Goal: Task Accomplishment & Management: Complete application form

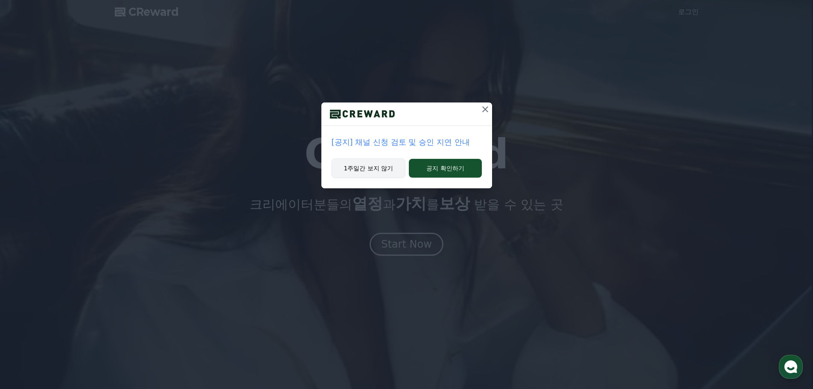
click at [389, 171] on button "1주일간 보지 않기" at bounding box center [369, 168] width 74 height 20
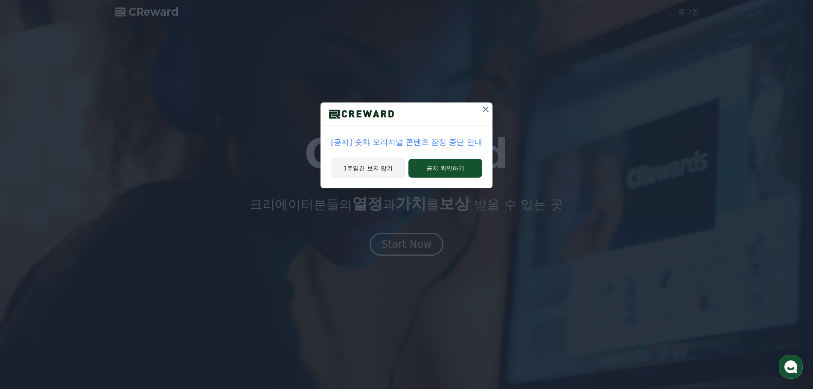
click at [373, 169] on button "1주일간 보지 않기" at bounding box center [368, 168] width 74 height 20
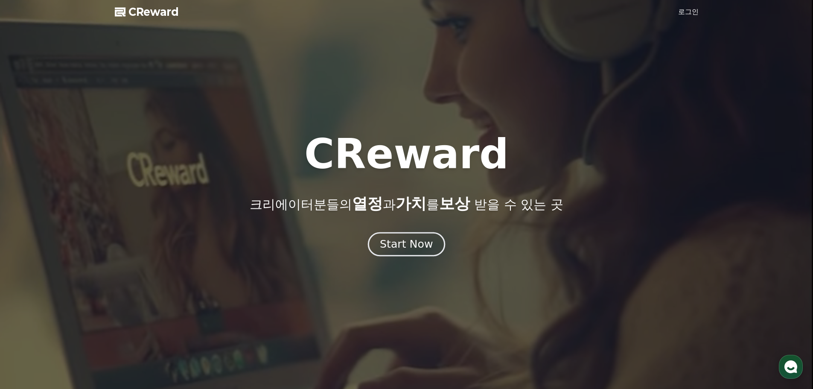
click at [406, 244] on div "Start Now" at bounding box center [406, 244] width 53 height 15
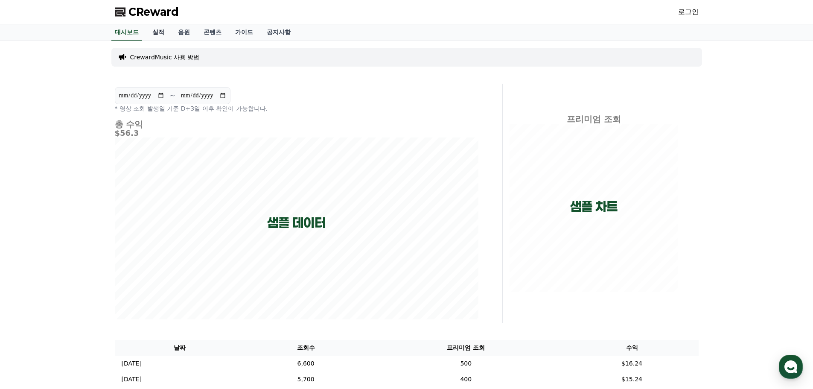
click at [155, 32] on link "실적" at bounding box center [159, 32] width 26 height 16
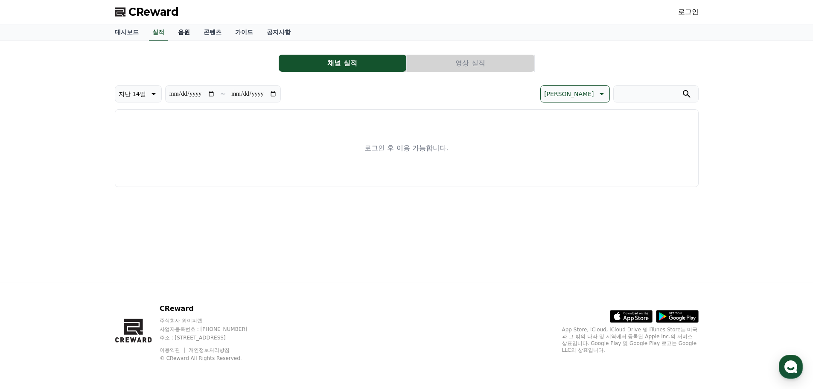
click at [188, 32] on link "음원" at bounding box center [184, 32] width 26 height 16
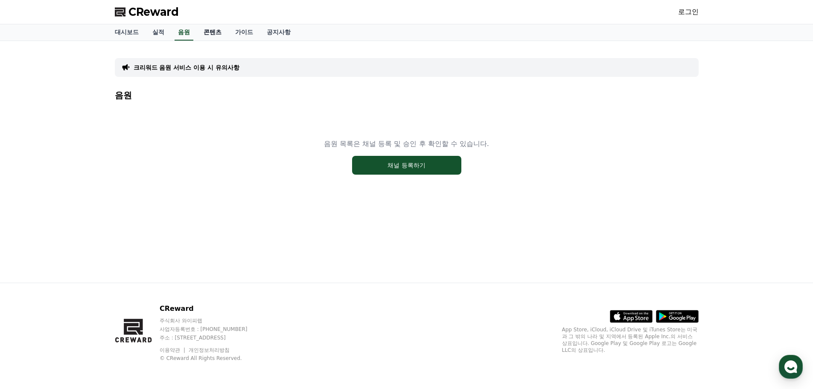
click at [211, 32] on link "콘텐츠" at bounding box center [213, 32] width 32 height 16
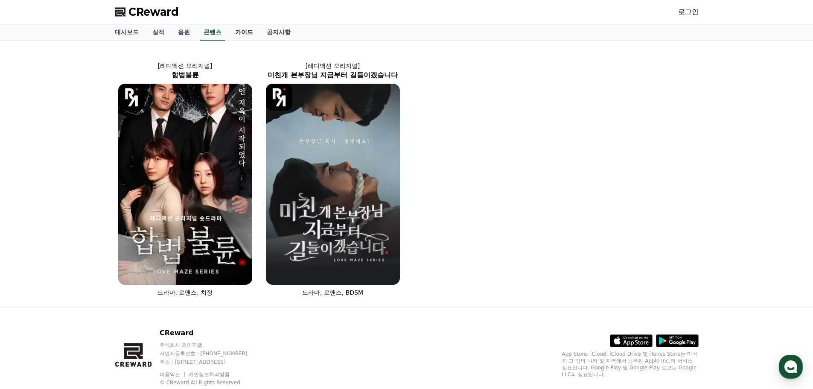
click at [246, 32] on link "가이드" at bounding box center [244, 32] width 32 height 16
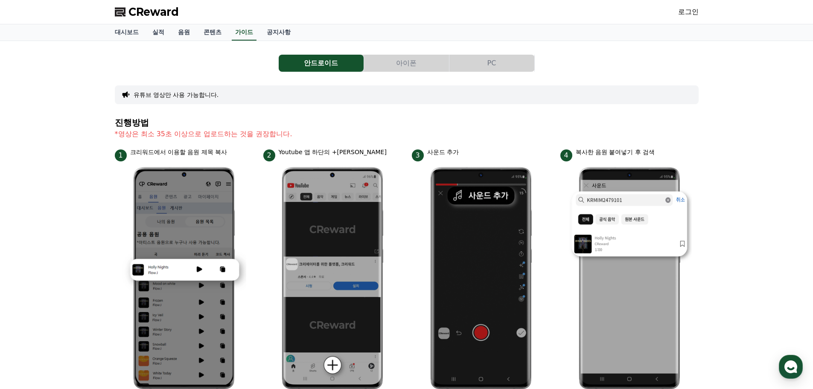
click at [685, 8] on link "로그인" at bounding box center [688, 12] width 20 height 10
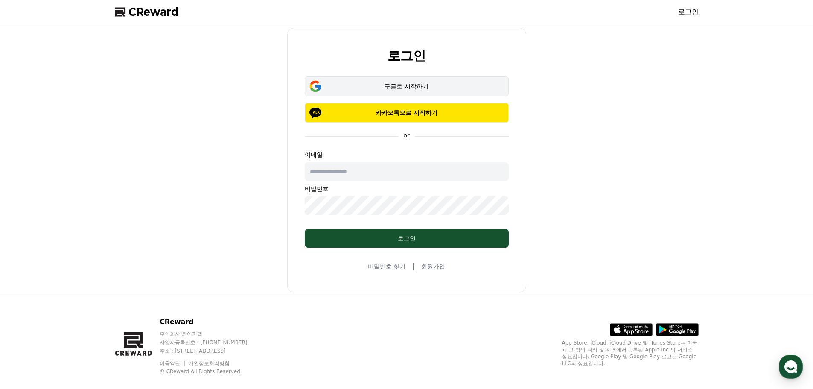
click at [439, 85] on div "구글로 시작하기" at bounding box center [406, 86] width 179 height 9
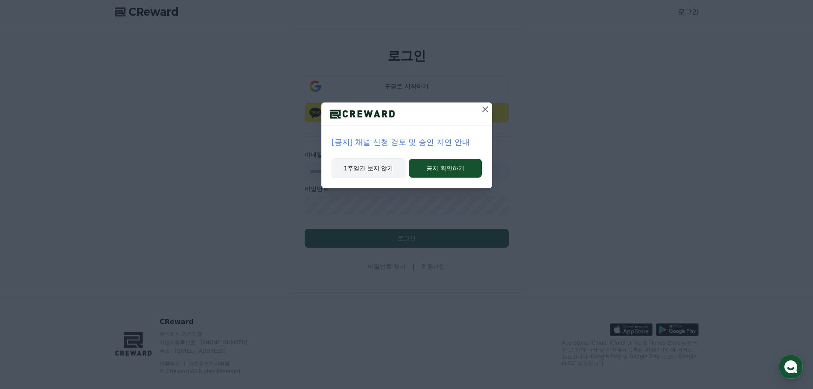
click at [365, 162] on button "1주일간 보지 않기" at bounding box center [369, 168] width 74 height 20
click at [364, 168] on button "1주일간 보지 않기" at bounding box center [368, 168] width 74 height 20
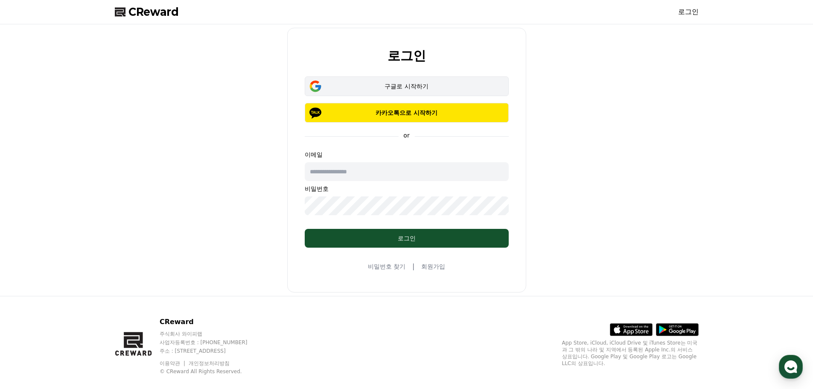
click at [402, 88] on div "구글로 시작하기" at bounding box center [406, 86] width 179 height 9
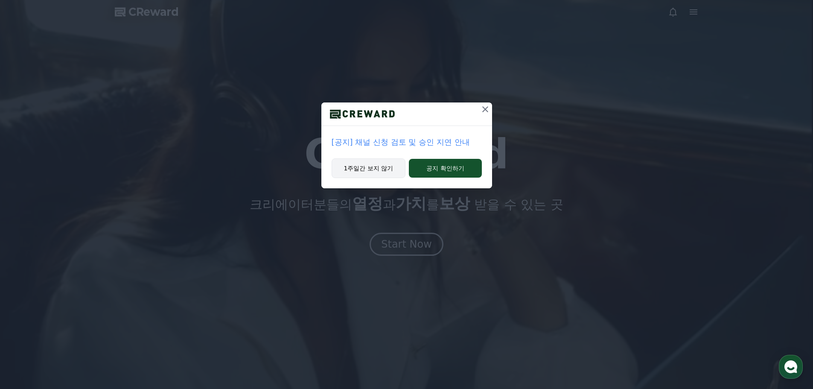
click at [377, 168] on button "1주일간 보지 않기" at bounding box center [369, 168] width 74 height 20
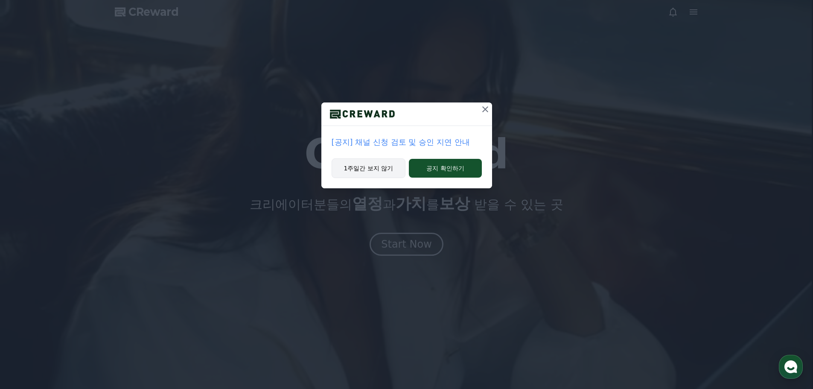
click at [377, 168] on button "1주일간 보지 않기" at bounding box center [369, 168] width 74 height 20
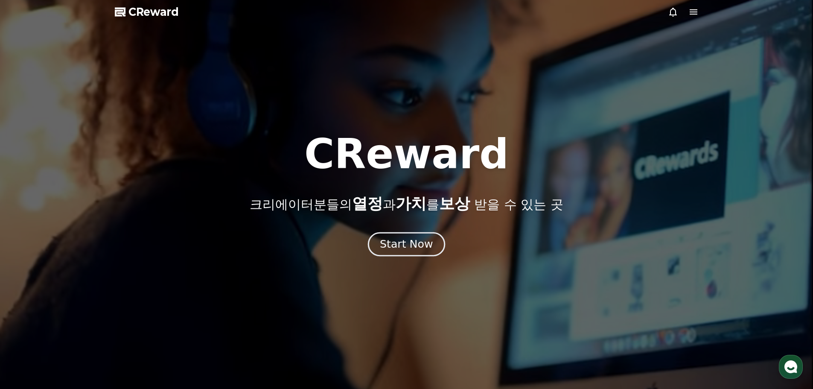
click at [414, 251] on div "Start Now" at bounding box center [406, 244] width 53 height 15
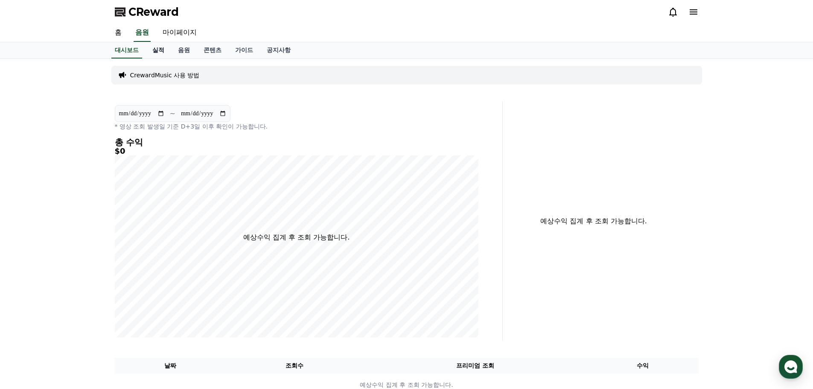
click at [161, 50] on link "실적" at bounding box center [159, 50] width 26 height 16
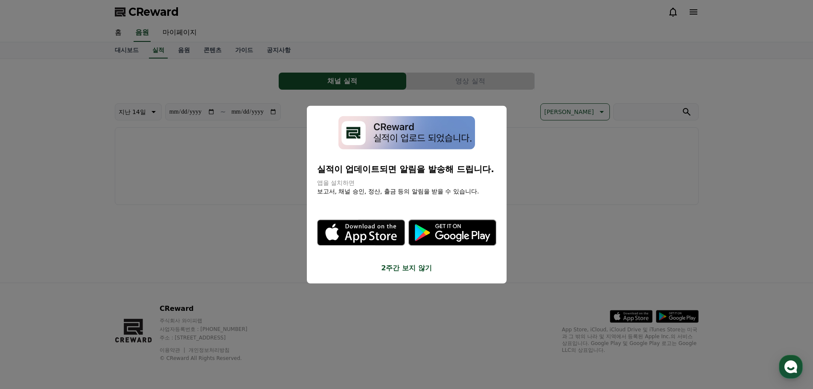
click at [553, 146] on button "close modal" at bounding box center [406, 194] width 813 height 389
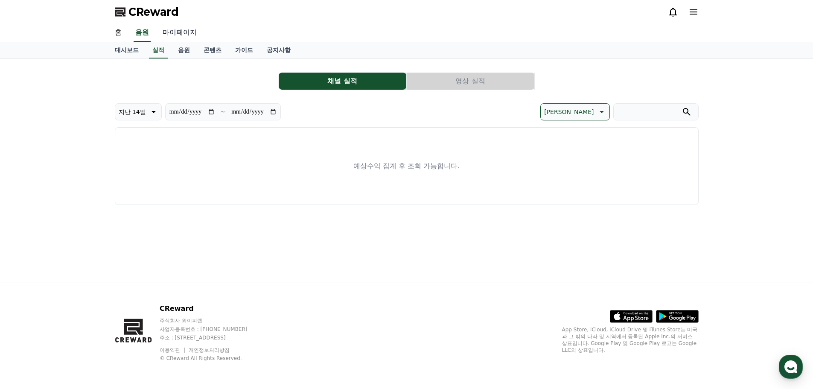
click at [184, 32] on link "마이페이지" at bounding box center [180, 33] width 48 height 18
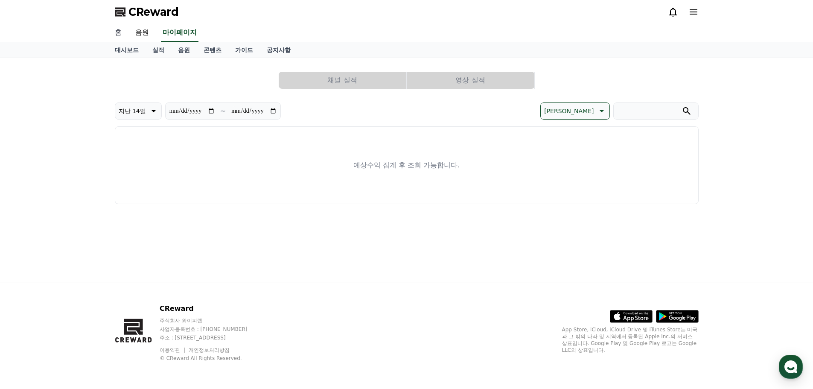
select select "**********"
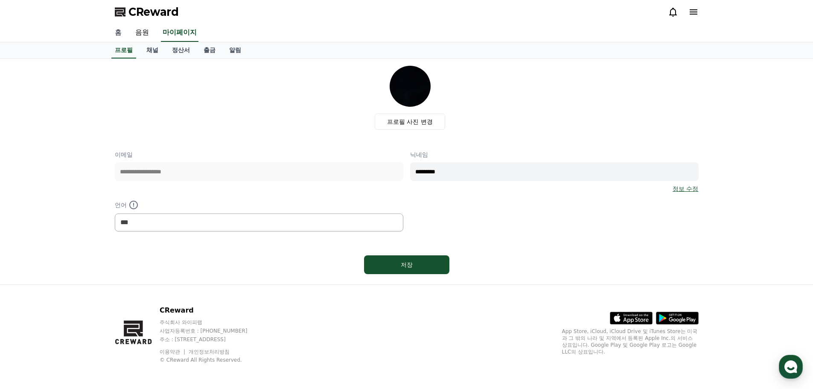
click at [121, 35] on link "홈" at bounding box center [118, 33] width 20 height 18
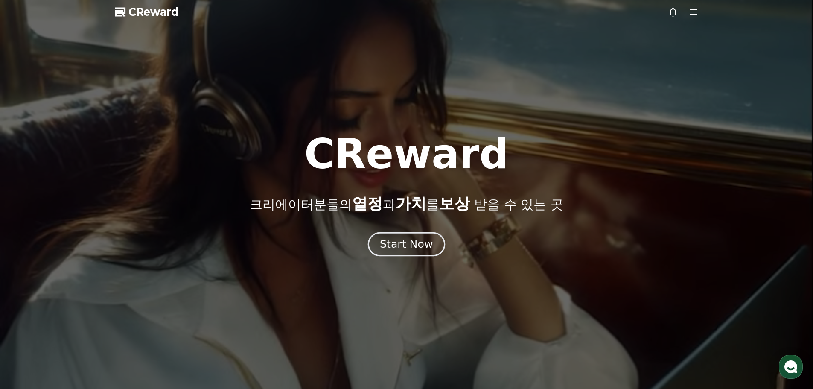
click at [423, 254] on button "Start Now" at bounding box center [406, 244] width 77 height 24
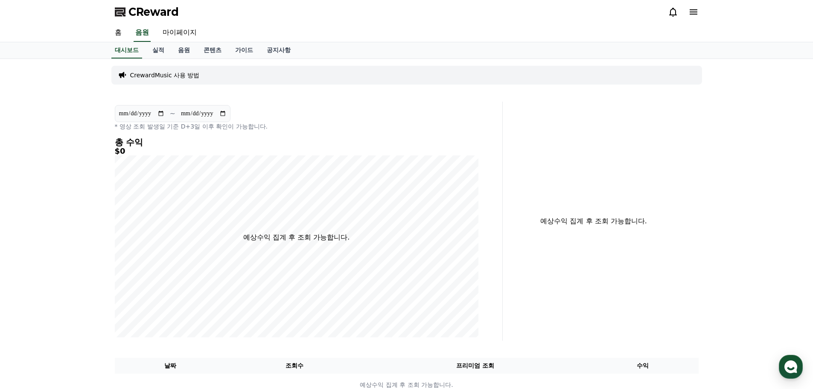
click at [206, 76] on div "CrewardMusic 사용 방법" at bounding box center [406, 75] width 591 height 19
click at [165, 74] on p "CrewardMusic 사용 방법" at bounding box center [165, 75] width 70 height 9
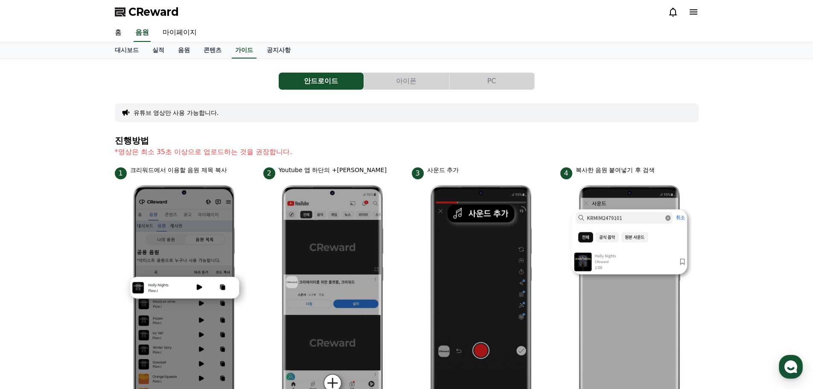
click at [425, 80] on button "아이폰" at bounding box center [406, 81] width 85 height 17
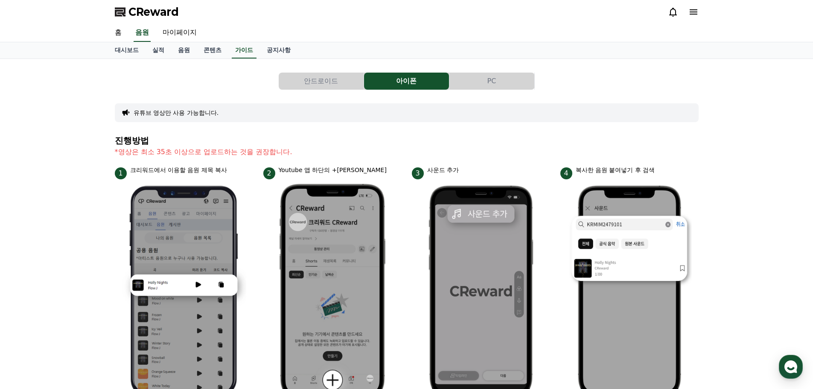
click at [487, 79] on button "PC" at bounding box center [491, 81] width 85 height 17
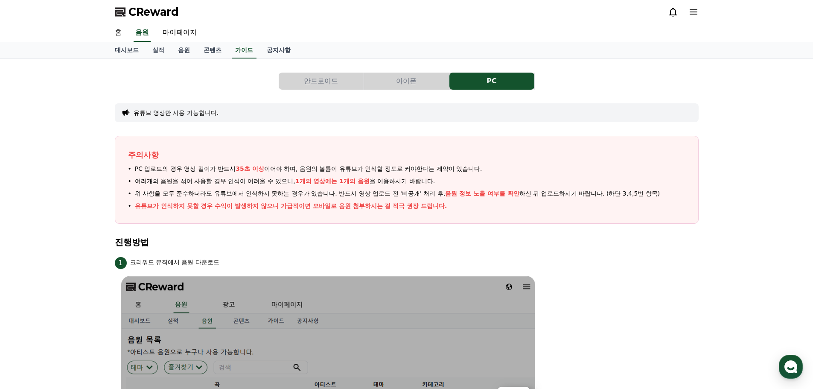
drag, startPoint x: 234, startPoint y: 170, endPoint x: 506, endPoint y: 170, distance: 272.3
click at [506, 170] on li "PC 업로드의 경우 영상 길이가 반드시 35초 이상 이어야 하며, 음원의 볼륨이 유튜브가 인식할 정도로 커야한다는 제약이 있습니다." at bounding box center [406, 168] width 557 height 9
click at [511, 170] on li "PC 업로드의 경우 영상 길이가 반드시 35초 이상 이어야 하며, 음원의 볼륨이 유튜브가 인식할 정도로 커야한다는 제약이 있습니다." at bounding box center [406, 168] width 557 height 9
drag, startPoint x: 302, startPoint y: 182, endPoint x: 463, endPoint y: 182, distance: 160.5
click at [459, 183] on li "여러개의 음원을 섞어 사용할 경우 인식이 어려울 수 있으니, 1개의 영상에는 1개의 음원 을 이용하시기 바랍니다." at bounding box center [406, 181] width 557 height 9
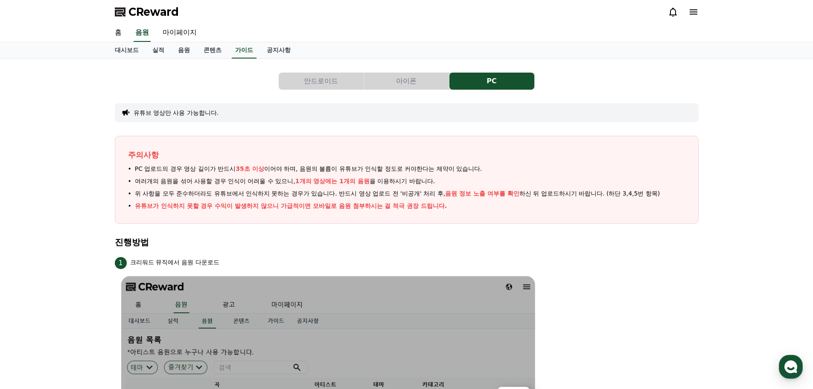
click at [463, 182] on li "여러개의 음원을 섞어 사용할 경우 인식이 어려울 수 있으니, 1개의 영상에는 1개의 음원 을 이용하시기 바랍니다." at bounding box center [406, 181] width 557 height 9
drag, startPoint x: 158, startPoint y: 195, endPoint x: 597, endPoint y: 208, distance: 439.0
click at [598, 208] on ul "PC 업로드의 경우 영상 길이가 반드시 35초 이상 이어야 하며, 음원의 볼륨이 유튜브가 인식할 정도로 커야한다는 제약이 있습니다. 여러개의 …" at bounding box center [406, 187] width 557 height 46
click at [594, 208] on li "유튜브가 인식하지 못할 경우 수익이 발생하지 않으니 가급적이면 모바일로 음원 첨부하시는 걸 적극 권장 드립니다." at bounding box center [406, 205] width 557 height 9
drag, startPoint x: 135, startPoint y: 208, endPoint x: 481, endPoint y: 207, distance: 346.2
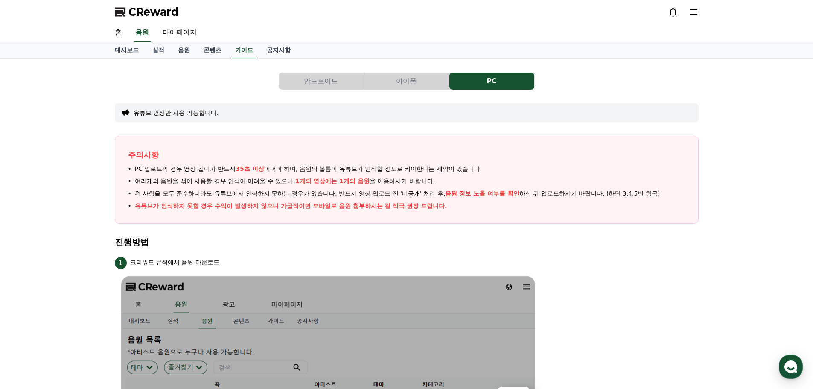
click at [478, 207] on li "유튜브가 인식하지 못할 경우 수익이 발생하지 않으니 가급적이면 모바일로 음원 첨부하시는 걸 적극 권장 드립니다." at bounding box center [406, 205] width 557 height 9
click at [484, 207] on li "유튜브가 인식하지 못할 경우 수익이 발생하지 않으니 가급적이면 모바일로 음원 첨부하시는 걸 적극 권장 드립니다." at bounding box center [406, 205] width 557 height 9
click at [288, 52] on link "공지사항" at bounding box center [279, 50] width 38 height 16
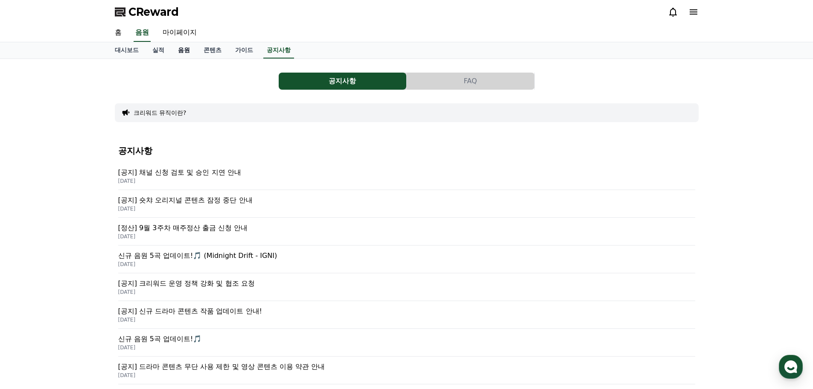
click at [192, 52] on link "음원" at bounding box center [184, 50] width 26 height 16
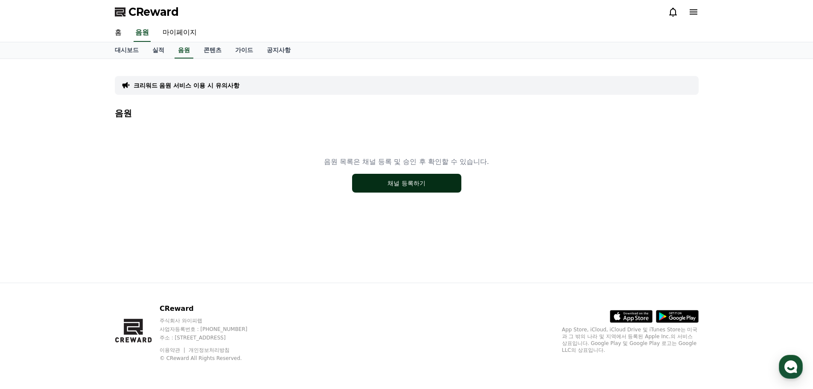
click at [402, 182] on button "채널 등록하기" at bounding box center [406, 183] width 109 height 19
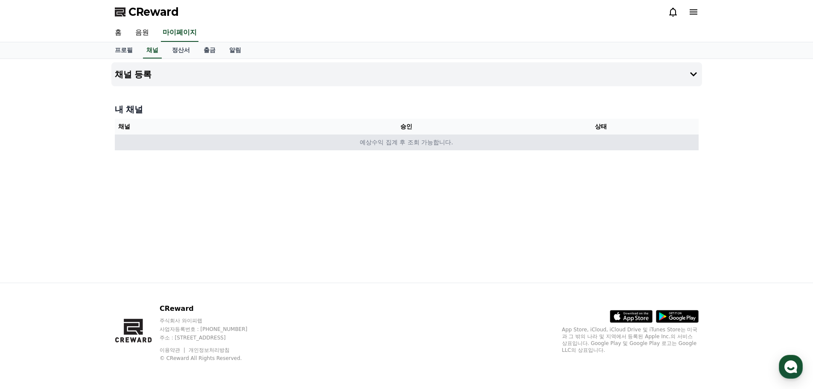
click at [417, 142] on td "예상수익 집계 후 조회 가능합니다." at bounding box center [407, 142] width 584 height 16
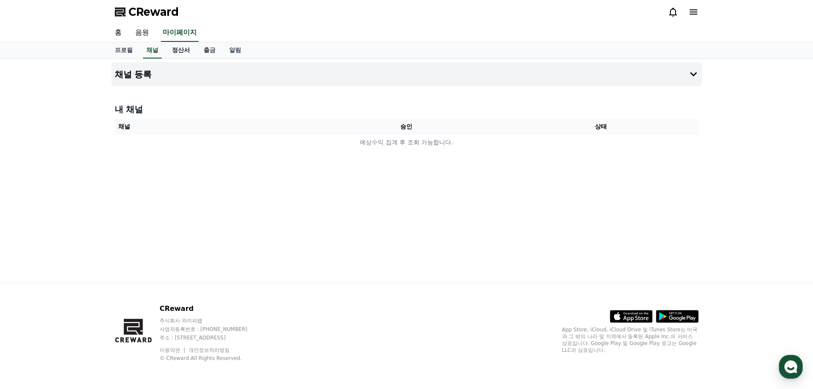
click at [178, 53] on link "정산서" at bounding box center [181, 50] width 32 height 16
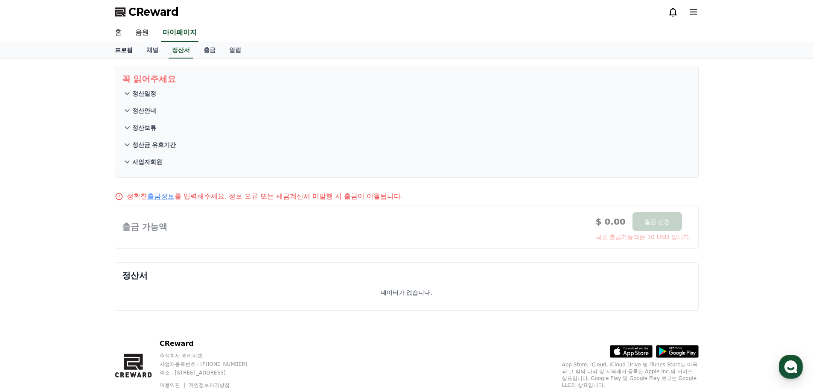
click at [122, 52] on link "프로필" at bounding box center [124, 50] width 32 height 16
select select "**********"
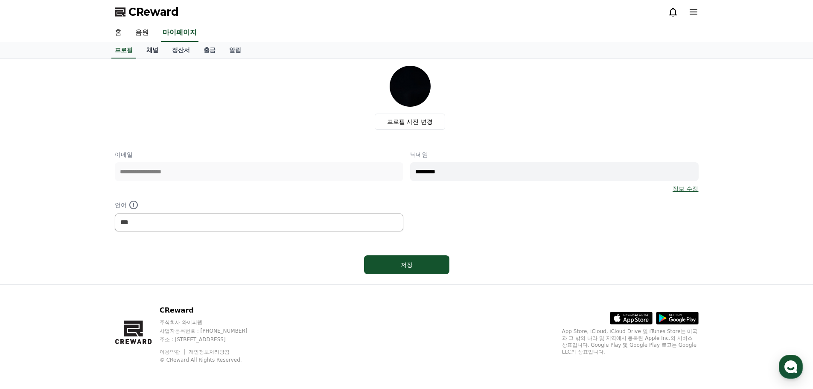
click at [149, 53] on link "채널" at bounding box center [153, 50] width 26 height 16
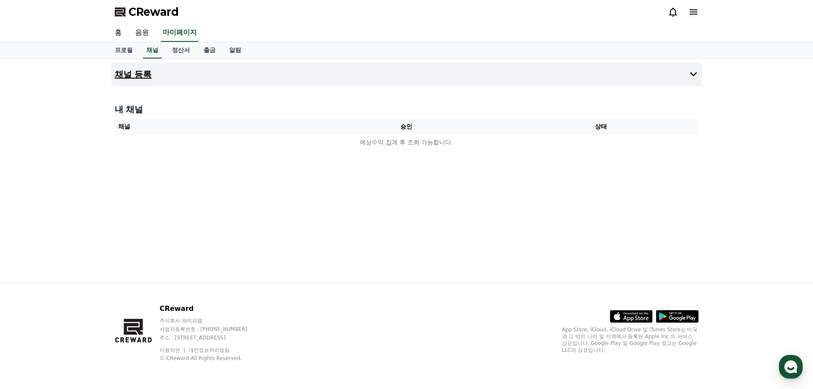
click at [156, 75] on button "채널 등록" at bounding box center [406, 74] width 591 height 24
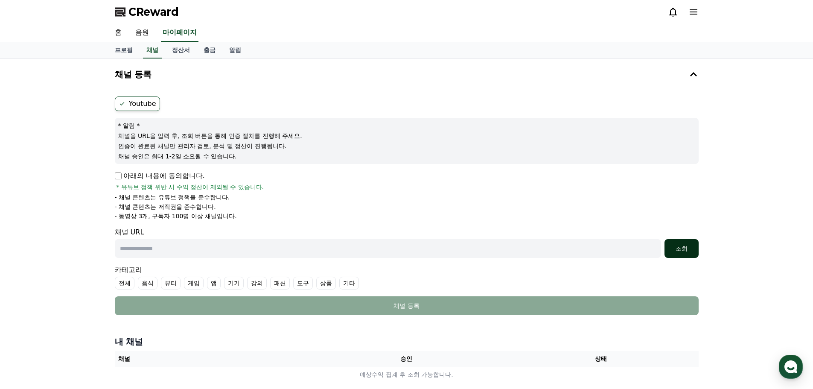
click at [677, 245] on div "조회" at bounding box center [681, 248] width 27 height 9
click at [257, 250] on input "text" at bounding box center [388, 248] width 546 height 19
paste input "**********"
click at [680, 251] on div "조회" at bounding box center [681, 248] width 27 height 9
click at [391, 240] on input "**********" at bounding box center [388, 248] width 546 height 19
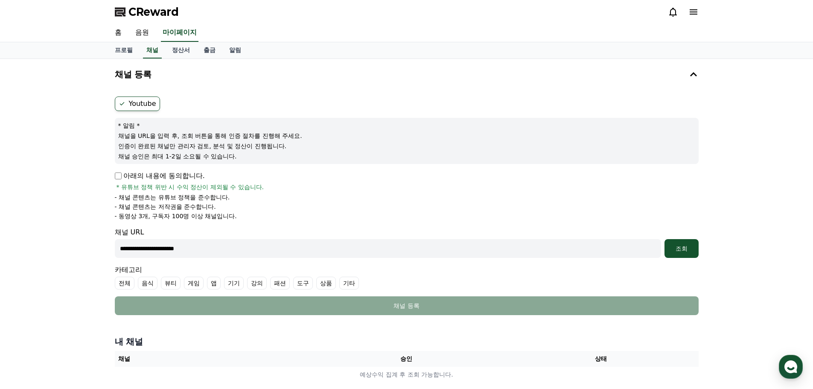
click at [391, 240] on input "**********" at bounding box center [388, 248] width 546 height 19
paste input "**********"
type input "**********"
click at [668, 251] on div "조회" at bounding box center [681, 248] width 27 height 9
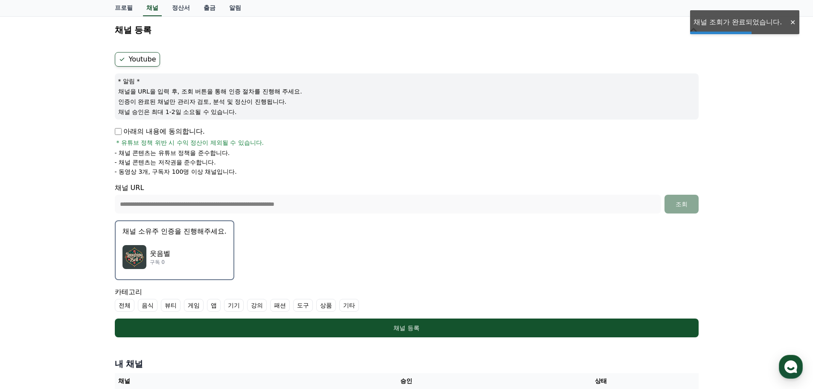
scroll to position [173, 0]
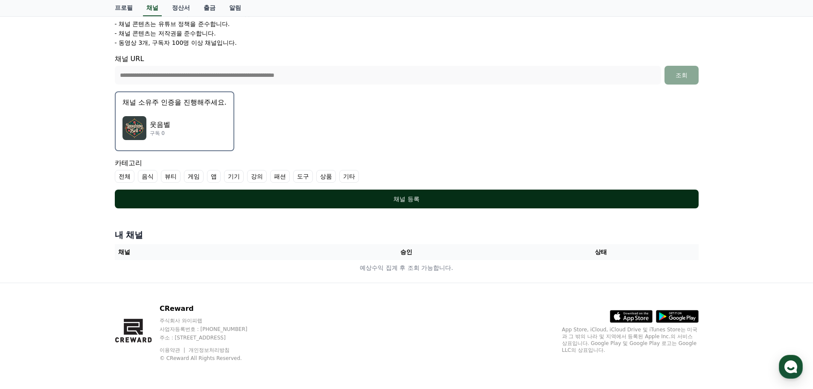
click at [420, 200] on div "채널 등록" at bounding box center [407, 199] width 550 height 9
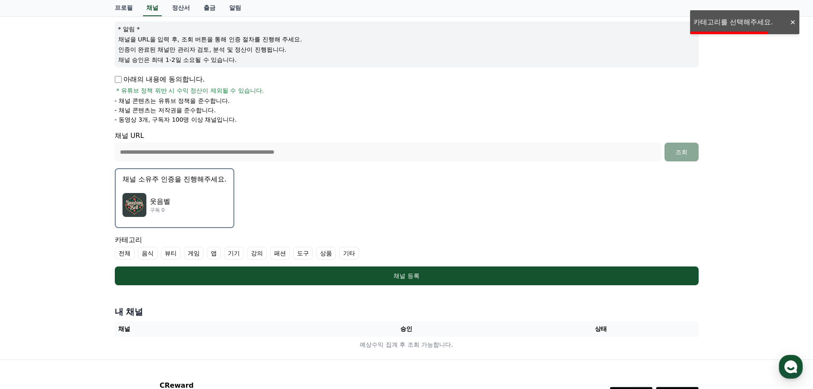
scroll to position [88, 0]
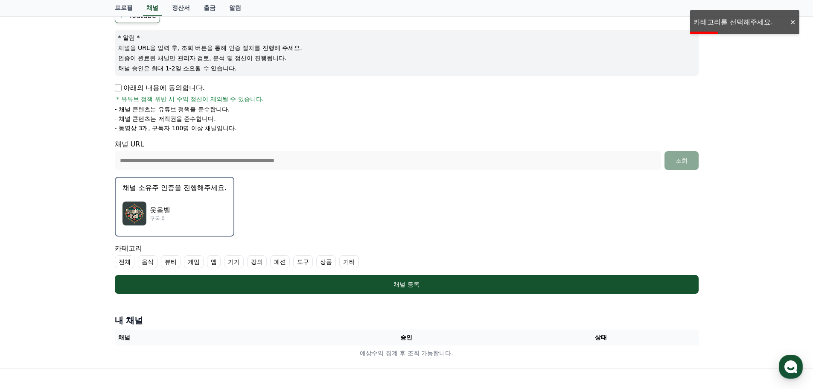
click at [354, 262] on label "기타" at bounding box center [349, 261] width 20 height 13
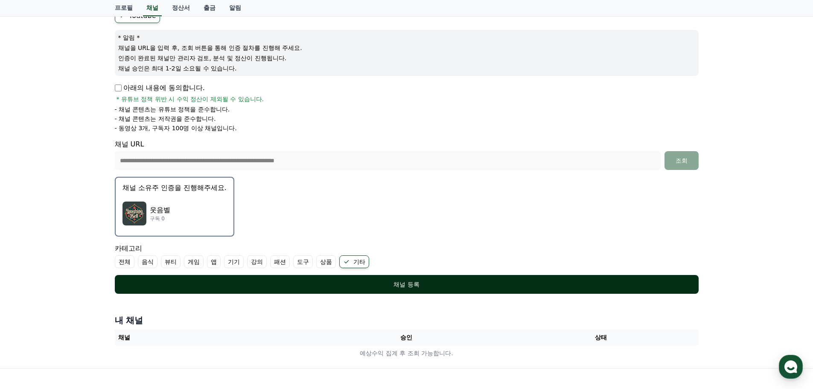
click at [399, 281] on div "채널 등록" at bounding box center [407, 284] width 550 height 9
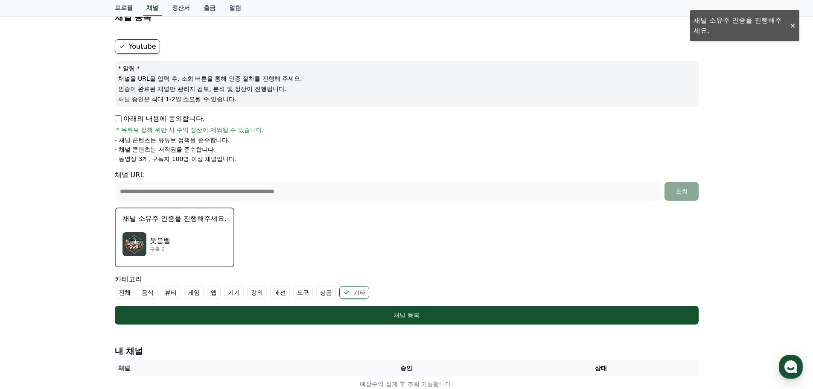
scroll to position [45, 0]
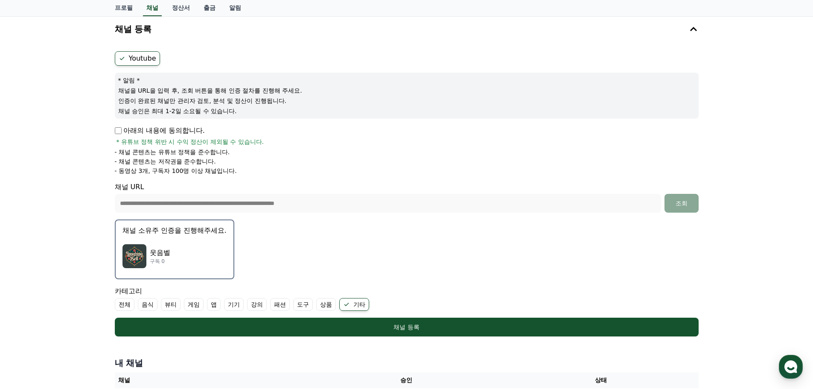
click at [180, 250] on div "웃음벨 구독 0" at bounding box center [175, 256] width 104 height 34
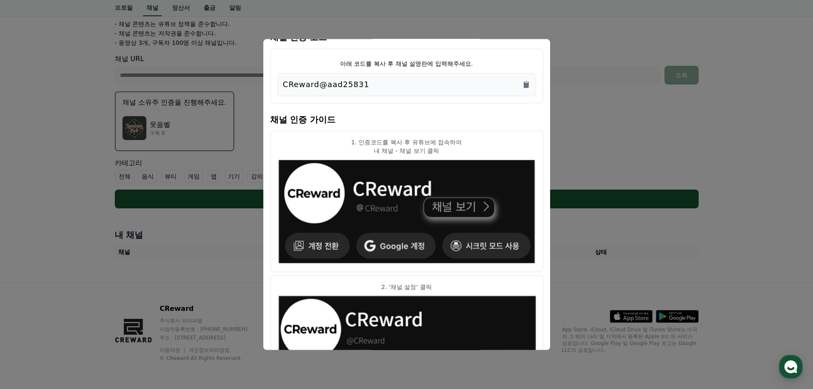
scroll to position [0, 0]
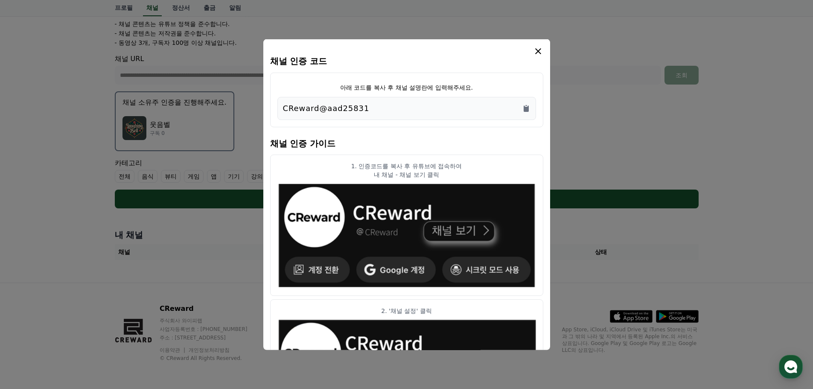
drag, startPoint x: 365, startPoint y: 166, endPoint x: 496, endPoint y: 162, distance: 130.7
click at [480, 163] on p "1. 인증코드를 복사 후 유튜브에 접속하여" at bounding box center [406, 165] width 259 height 9
click at [526, 109] on icon "Copy to clipboard" at bounding box center [526, 108] width 5 height 6
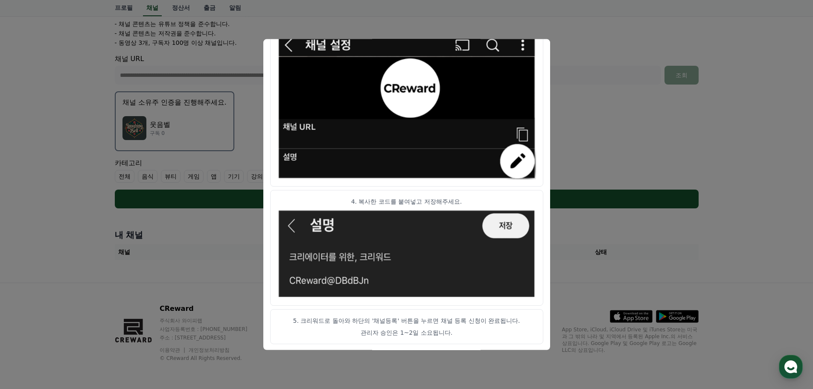
scroll to position [426, 0]
click at [446, 202] on p "4. 복사한 코드를 붙여넣고 저장해주세요." at bounding box center [406, 201] width 259 height 9
drag, startPoint x: 373, startPoint y: 322, endPoint x: 515, endPoint y: 319, distance: 141.3
click at [510, 321] on p "5. 크리워드로 돌아와 하단의 '채널등록' 버튼을 누르면 채널 등록 신청이 완료됩니다." at bounding box center [406, 319] width 259 height 9
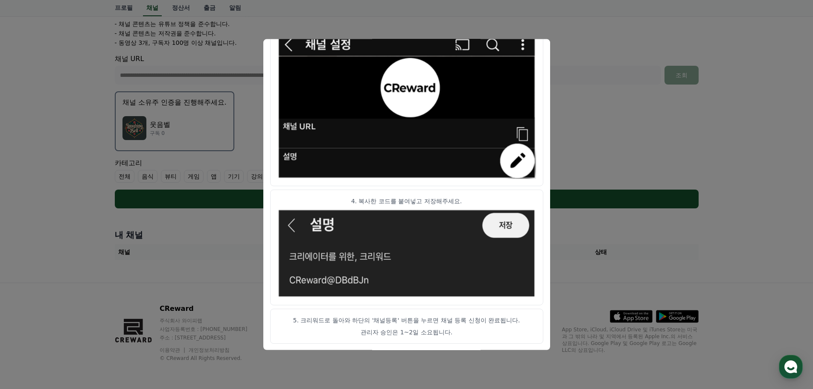
click at [595, 80] on button "close modal" at bounding box center [406, 194] width 813 height 389
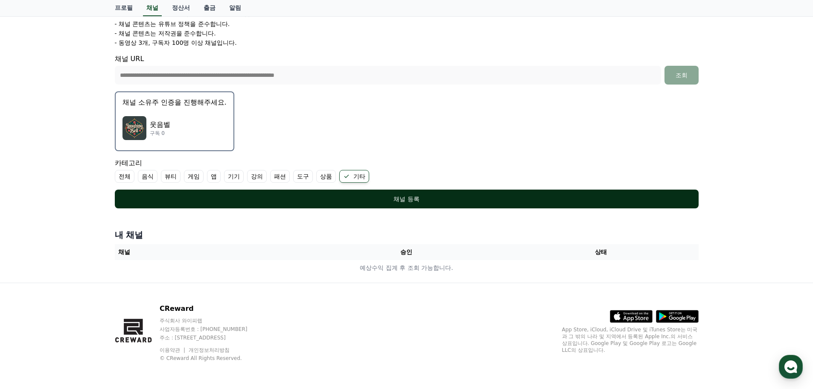
click at [510, 202] on div "채널 등록" at bounding box center [407, 199] width 550 height 9
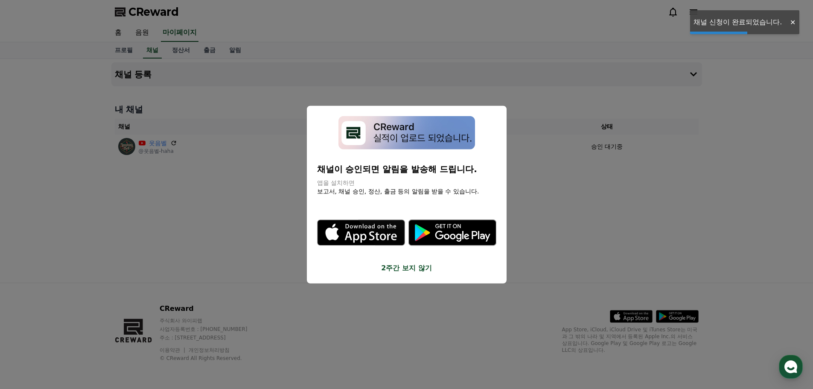
click at [588, 193] on button "close modal" at bounding box center [406, 194] width 813 height 389
